Goal: Information Seeking & Learning: Understand process/instructions

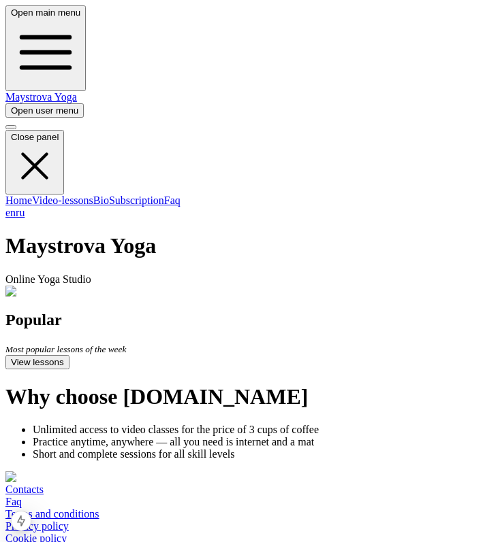
click at [11, 18] on span "button" at bounding box center [11, 12] width 0 height 10
click at [16, 129] on button at bounding box center [10, 127] width 11 height 4
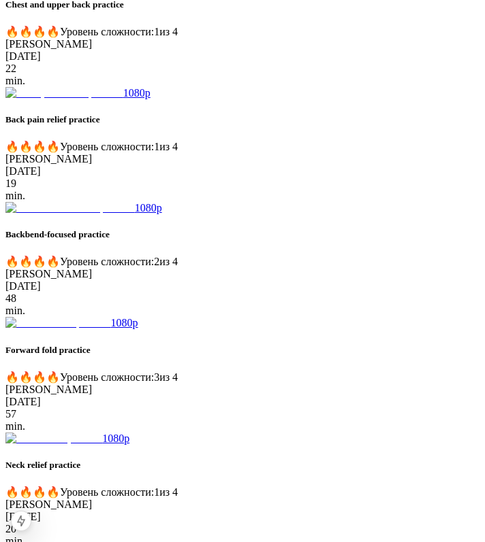
scroll to position [2194, 0]
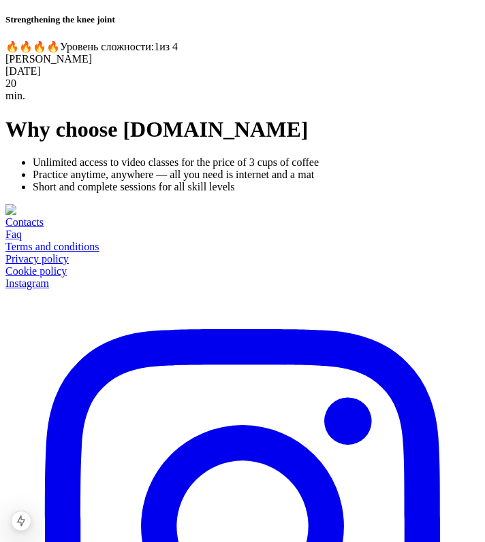
click at [67, 277] on link "Cookie policy" at bounding box center [35, 271] width 61 height 12
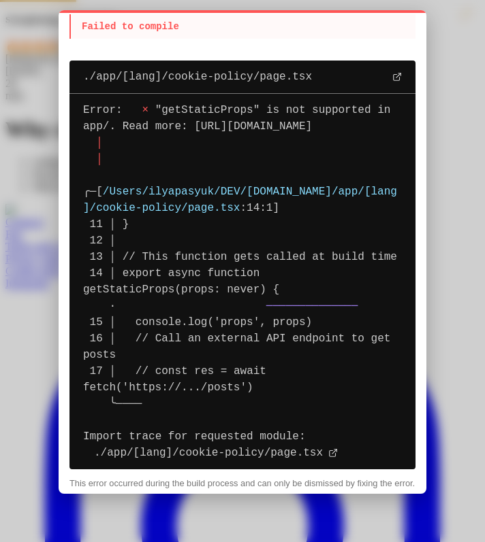
scroll to position [60, 0]
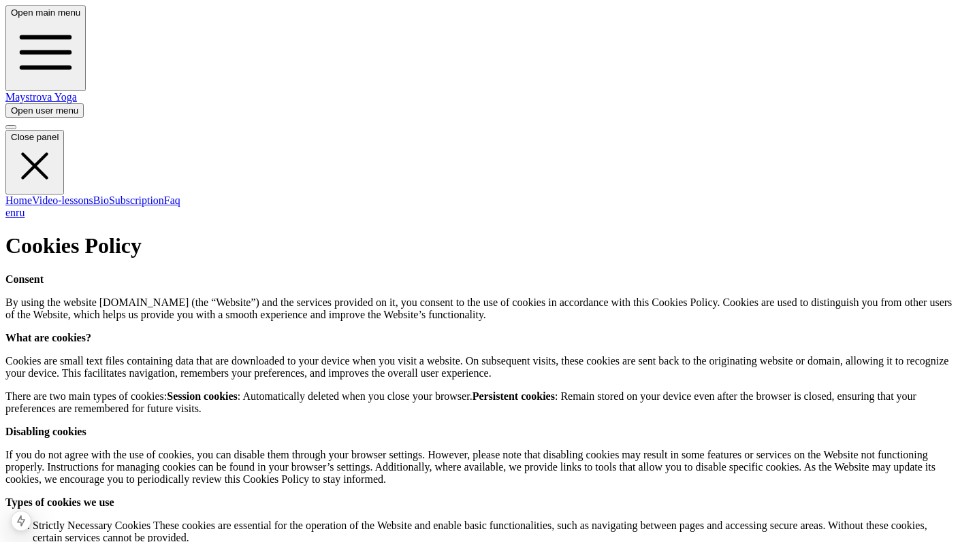
click at [484, 235] on div "Cookies Policy Consent By using the website www.maystrova.yoga (the “Website”) …" at bounding box center [479, 536] width 949 height 606
click at [11, 18] on span "button" at bounding box center [11, 12] width 0 height 10
click at [16, 125] on button at bounding box center [10, 127] width 11 height 4
